Goal: Transaction & Acquisition: Purchase product/service

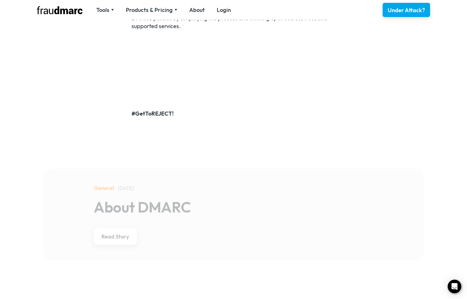
scroll to position [750, 0]
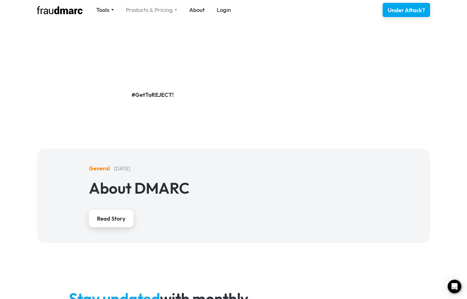
click at [153, 11] on div "Products & Pricing" at bounding box center [149, 10] width 47 height 8
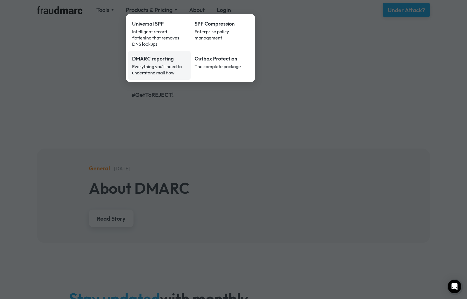
click at [154, 63] on div "Everything you’ll need to understand mail flow" at bounding box center [159, 69] width 55 height 13
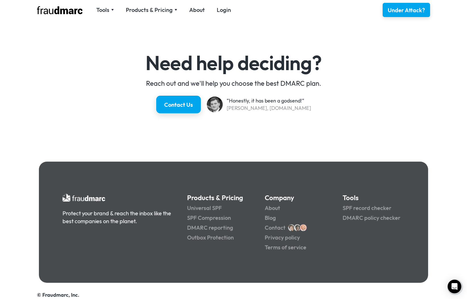
scroll to position [1021, 0]
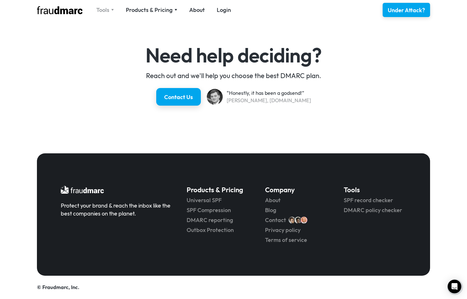
click at [107, 7] on div "Tools" at bounding box center [102, 10] width 13 height 8
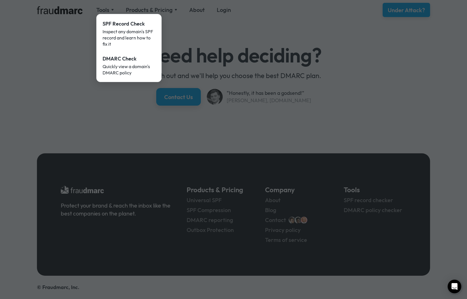
click at [62, 51] on div at bounding box center [233, 149] width 467 height 299
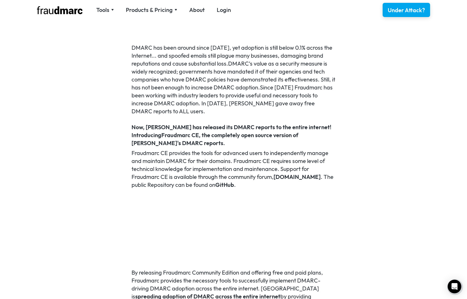
scroll to position [375, 0]
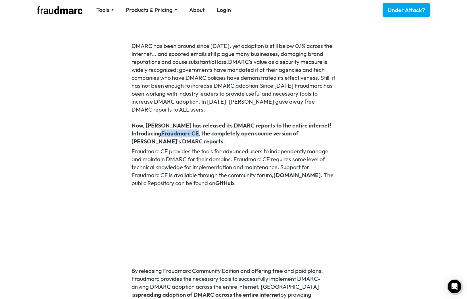
drag, startPoint x: 199, startPoint y: 134, endPoint x: 162, endPoint y: 136, distance: 37.0
click at [162, 136] on strong "Fraudmarc CE" at bounding box center [180, 133] width 38 height 7
copy strong "Fraudmarc CE"
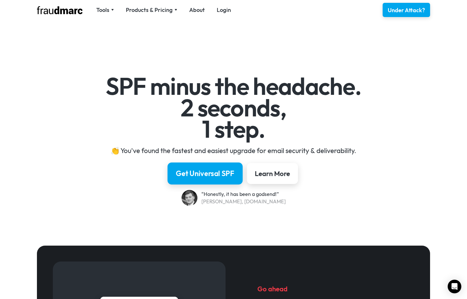
click at [218, 170] on div "Get Universal SPF" at bounding box center [205, 174] width 59 height 10
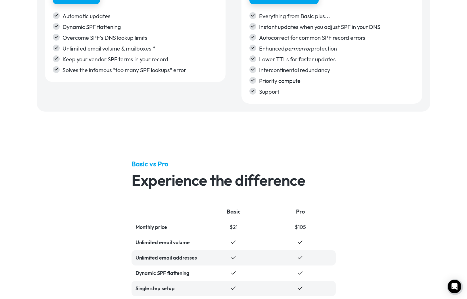
scroll to position [1099, 0]
